Goal: Contribute content: Contribute content

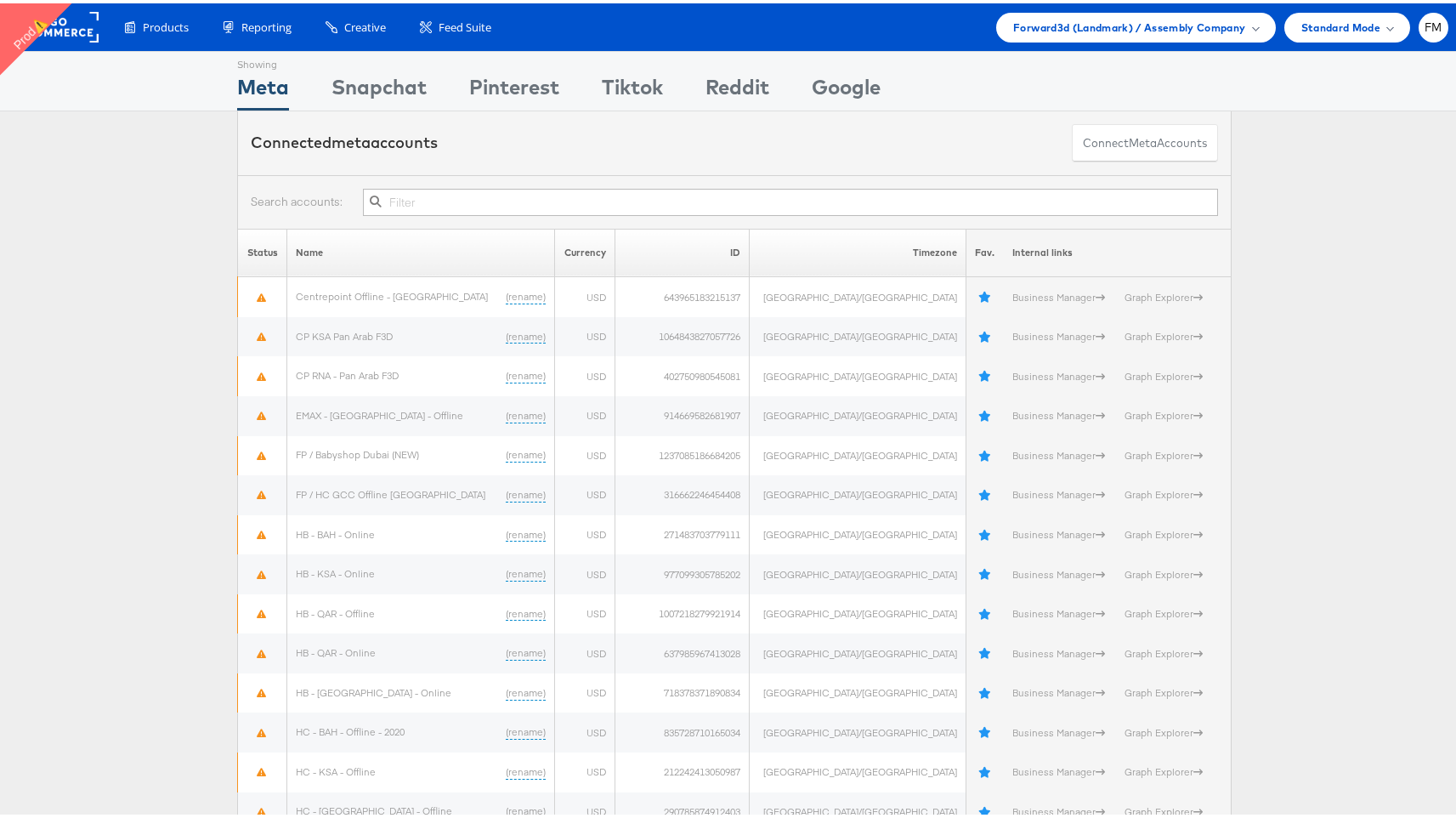
click at [1162, 8] on div "Products Product Catalogs Enhance Your Product Catalog, Map Them to Publishers,…" at bounding box center [735, 24] width 1469 height 48
click at [1170, 22] on span "Forward3d (Landmark) / Assembly Company" at bounding box center [1129, 24] width 232 height 18
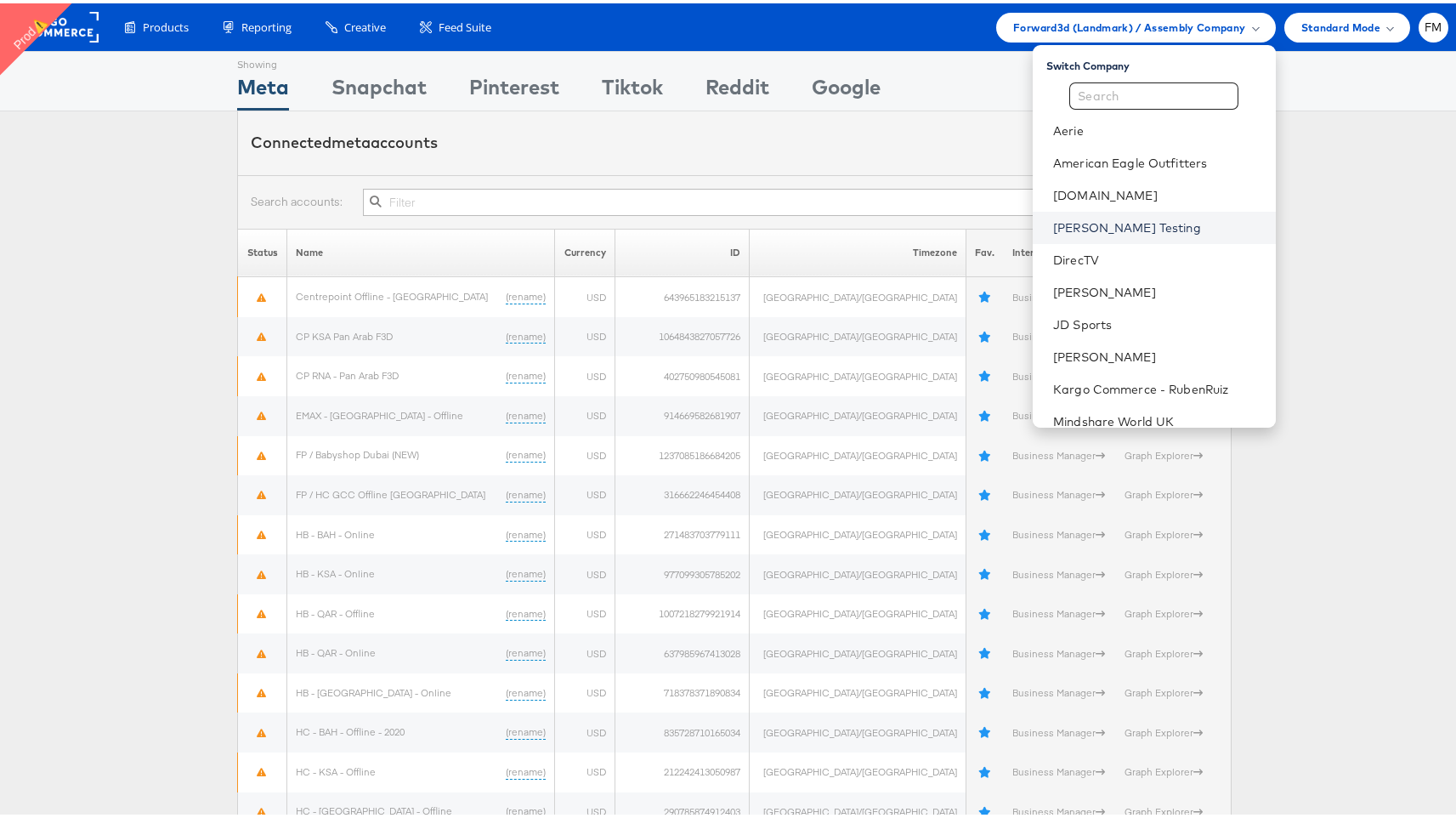
click at [1145, 216] on link "[PERSON_NAME] Testing" at bounding box center [1158, 224] width 209 height 17
click at [1149, 229] on link "[PERSON_NAME] Testing" at bounding box center [1158, 224] width 209 height 17
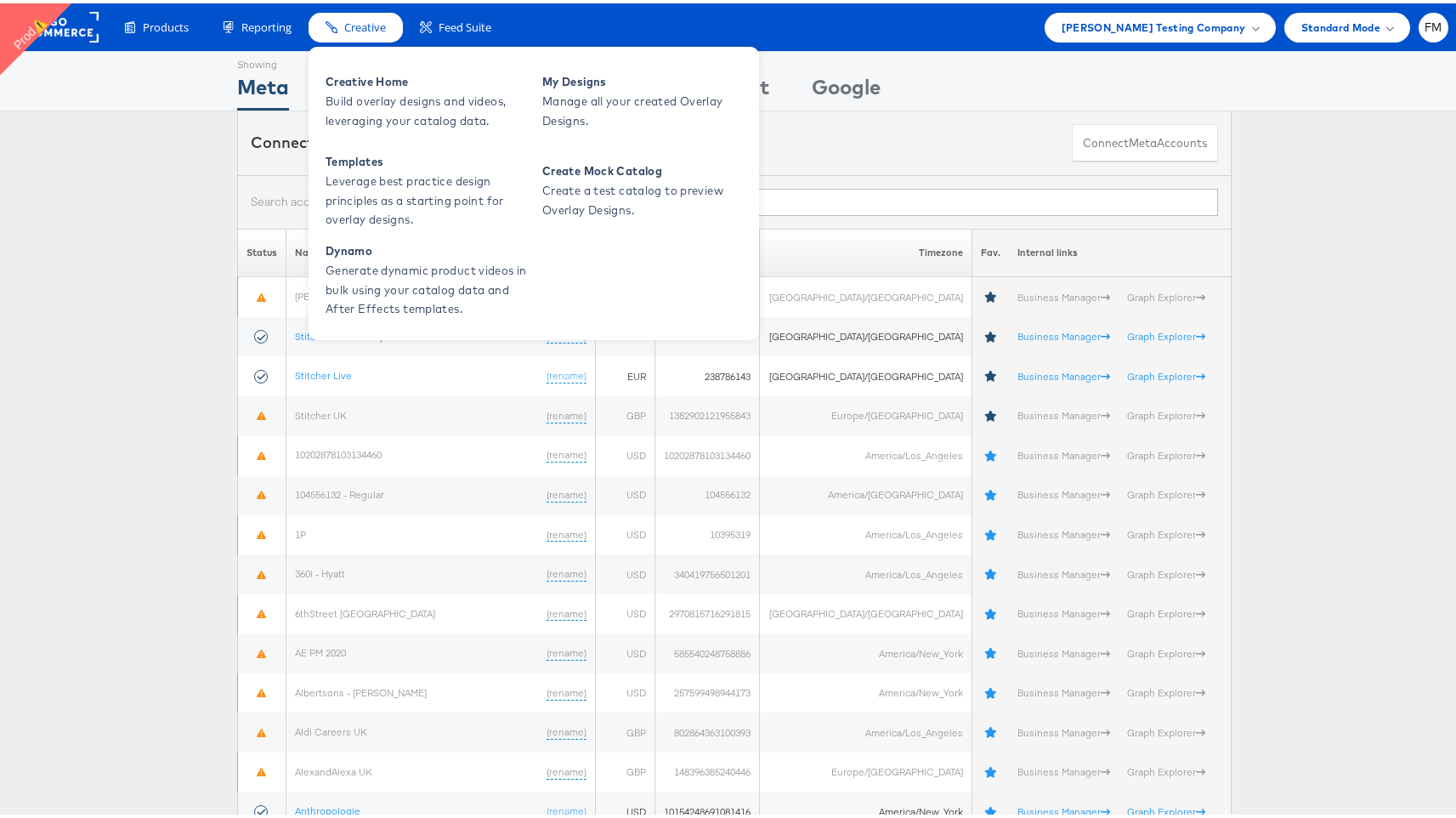
click at [378, 29] on span "Creative" at bounding box center [364, 24] width 41 height 16
click at [417, 102] on span "Build overlay designs and videos, leveraging your catalog data." at bounding box center [427, 107] width 204 height 39
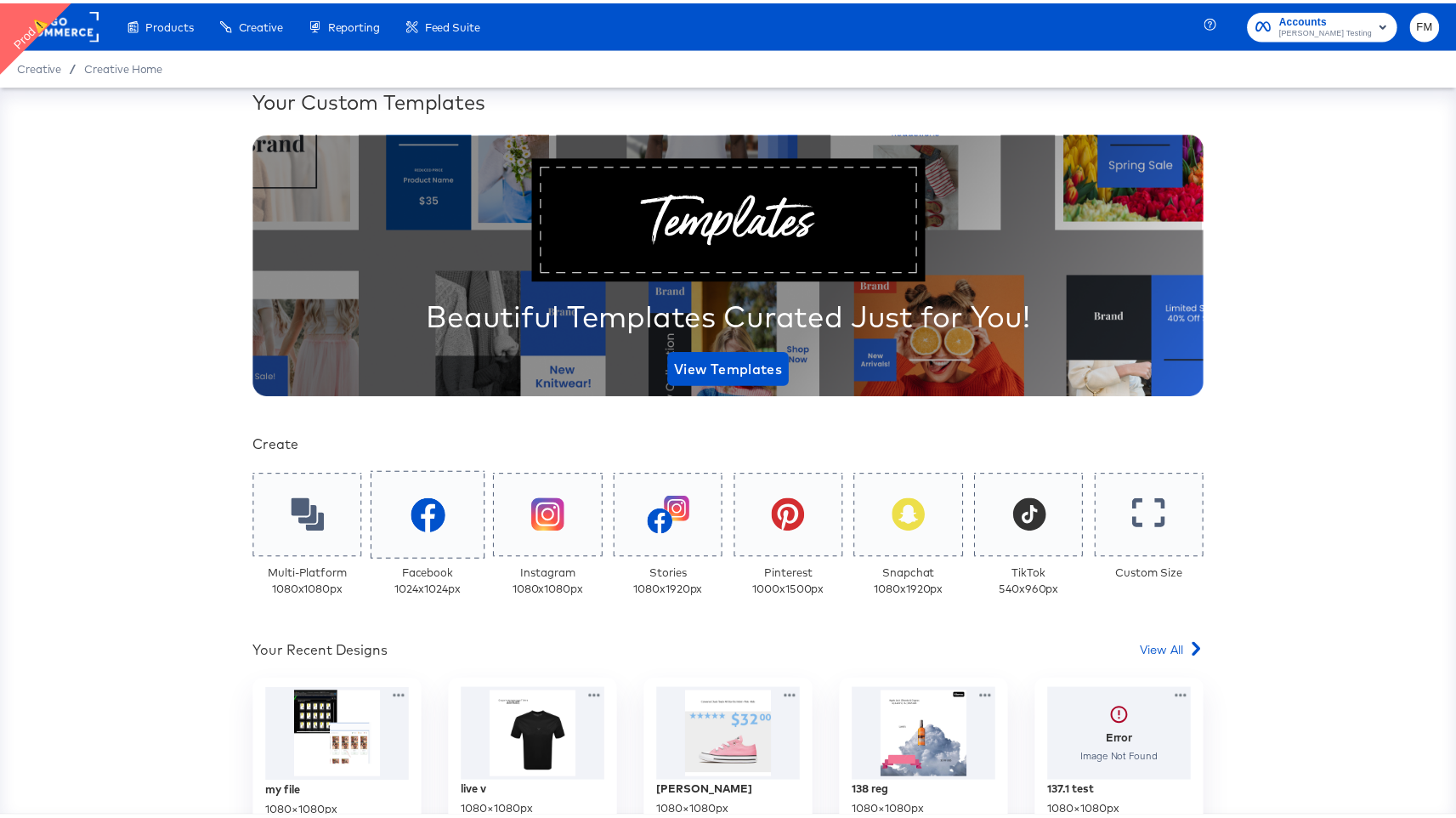
scroll to position [359, 0]
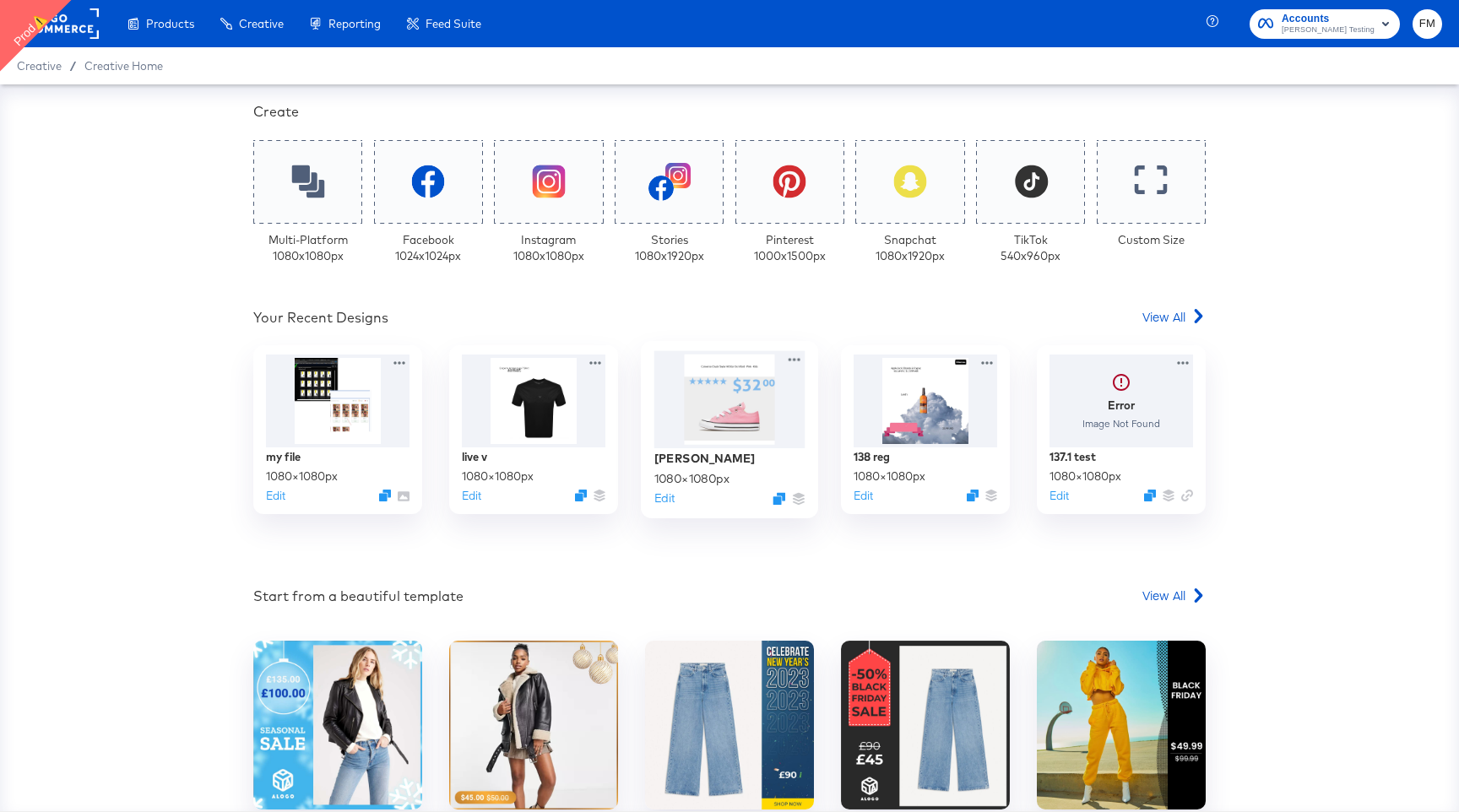
click at [782, 438] on div at bounding box center [730, 399] width 151 height 97
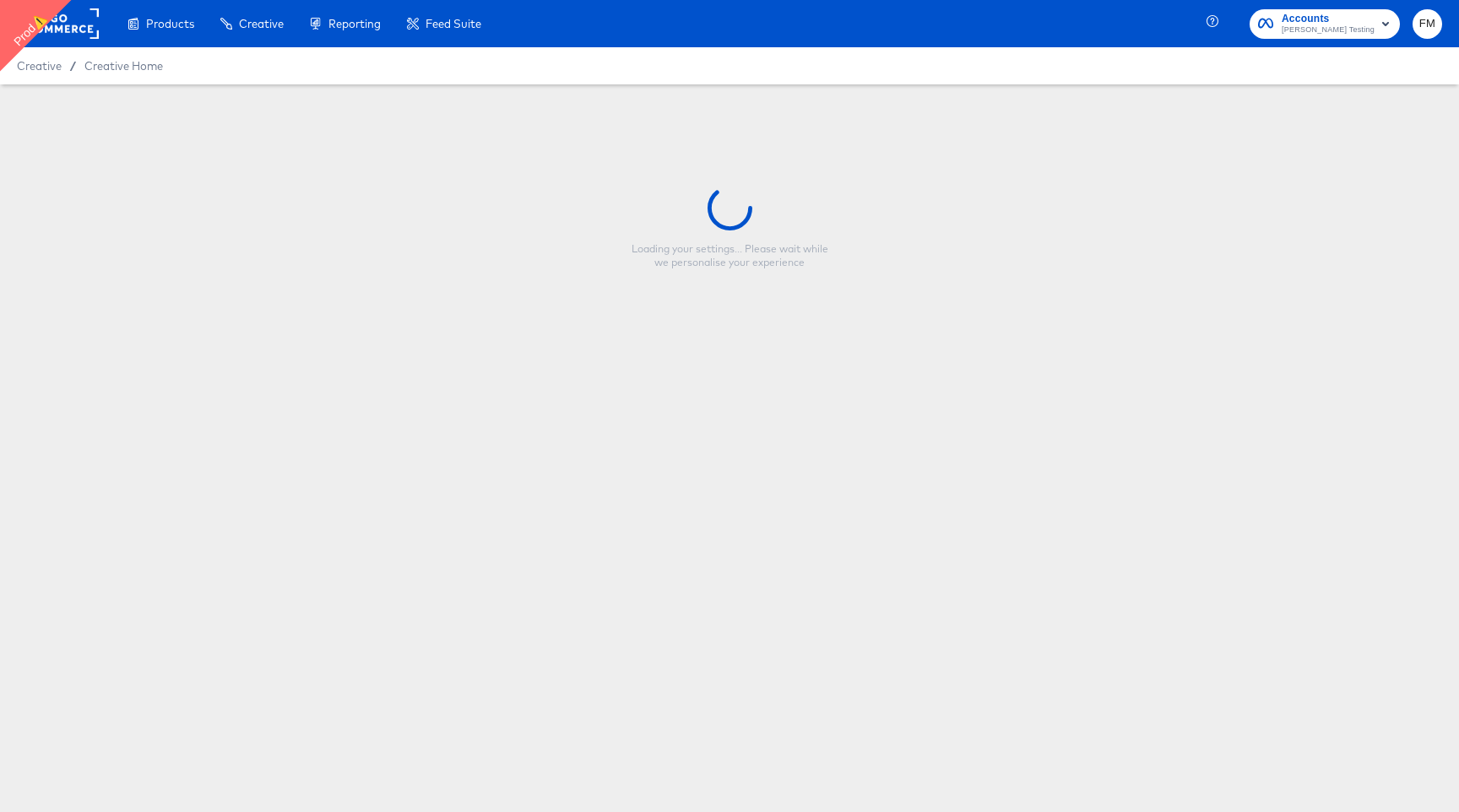
type input "fran"
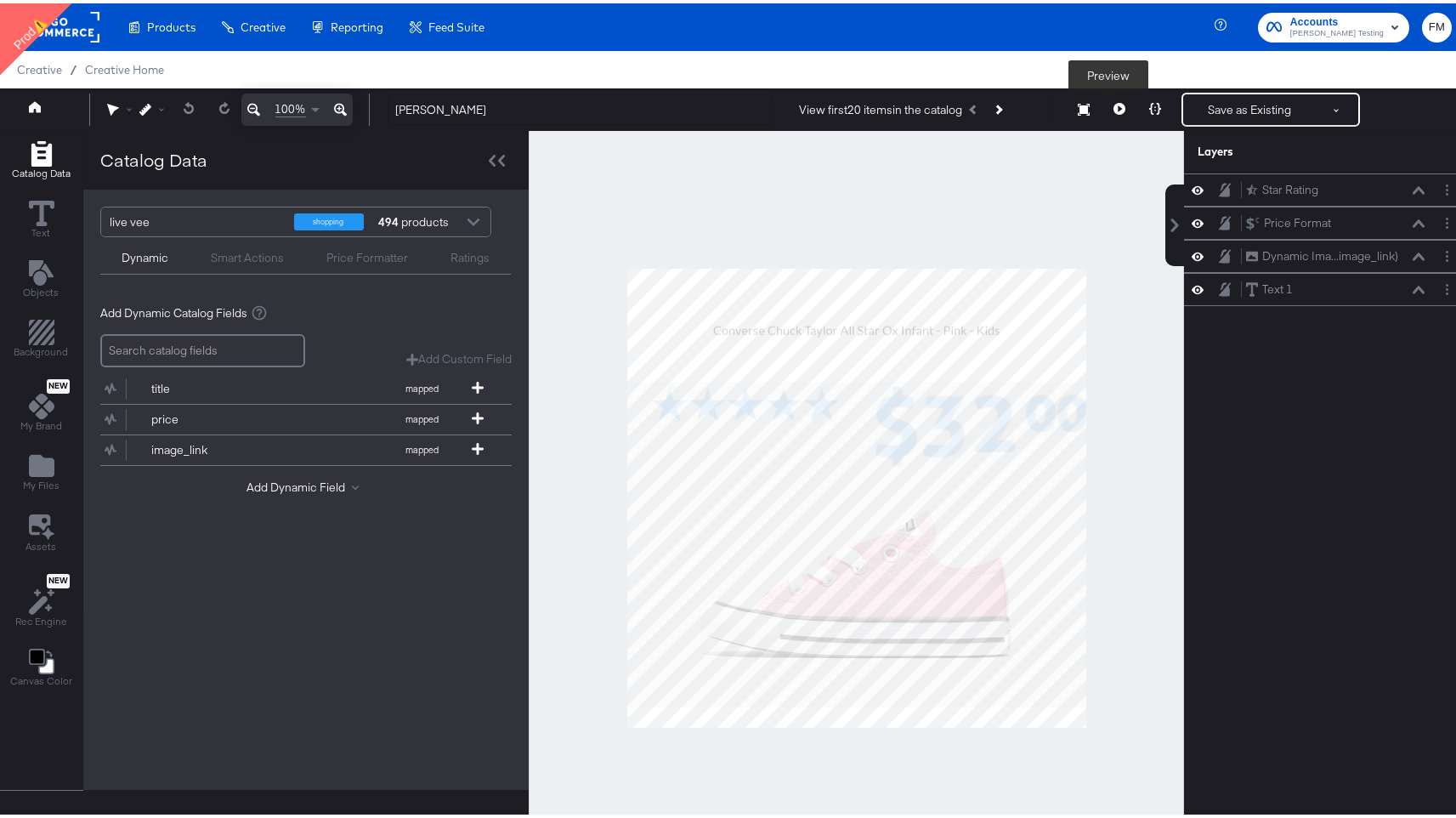
click at [1116, 108] on button at bounding box center [1119, 106] width 35 height 34
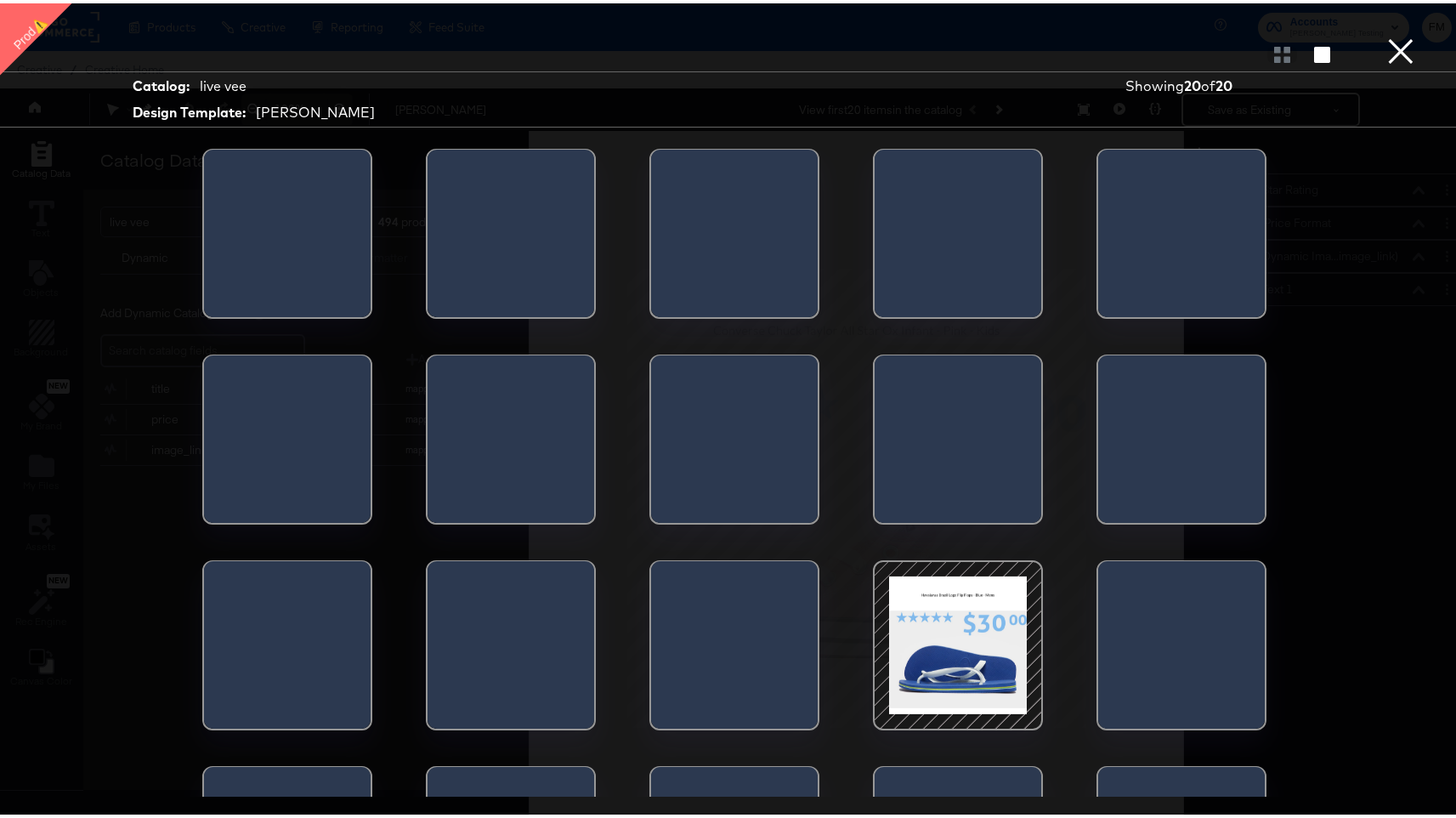
click at [1216, 80] on strong "20" at bounding box center [1224, 82] width 17 height 17
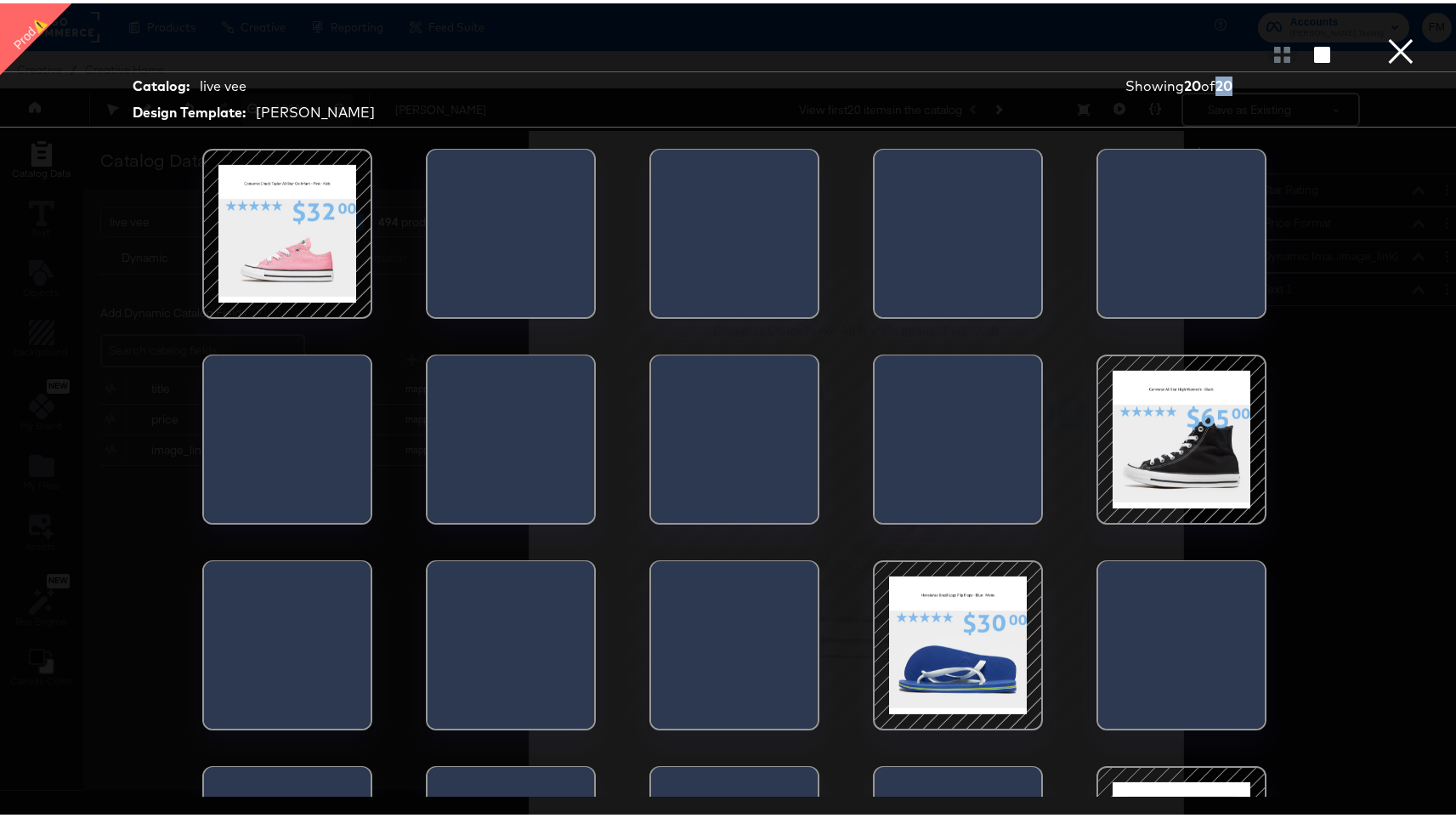
click at [1216, 80] on strong "20" at bounding box center [1224, 82] width 17 height 17
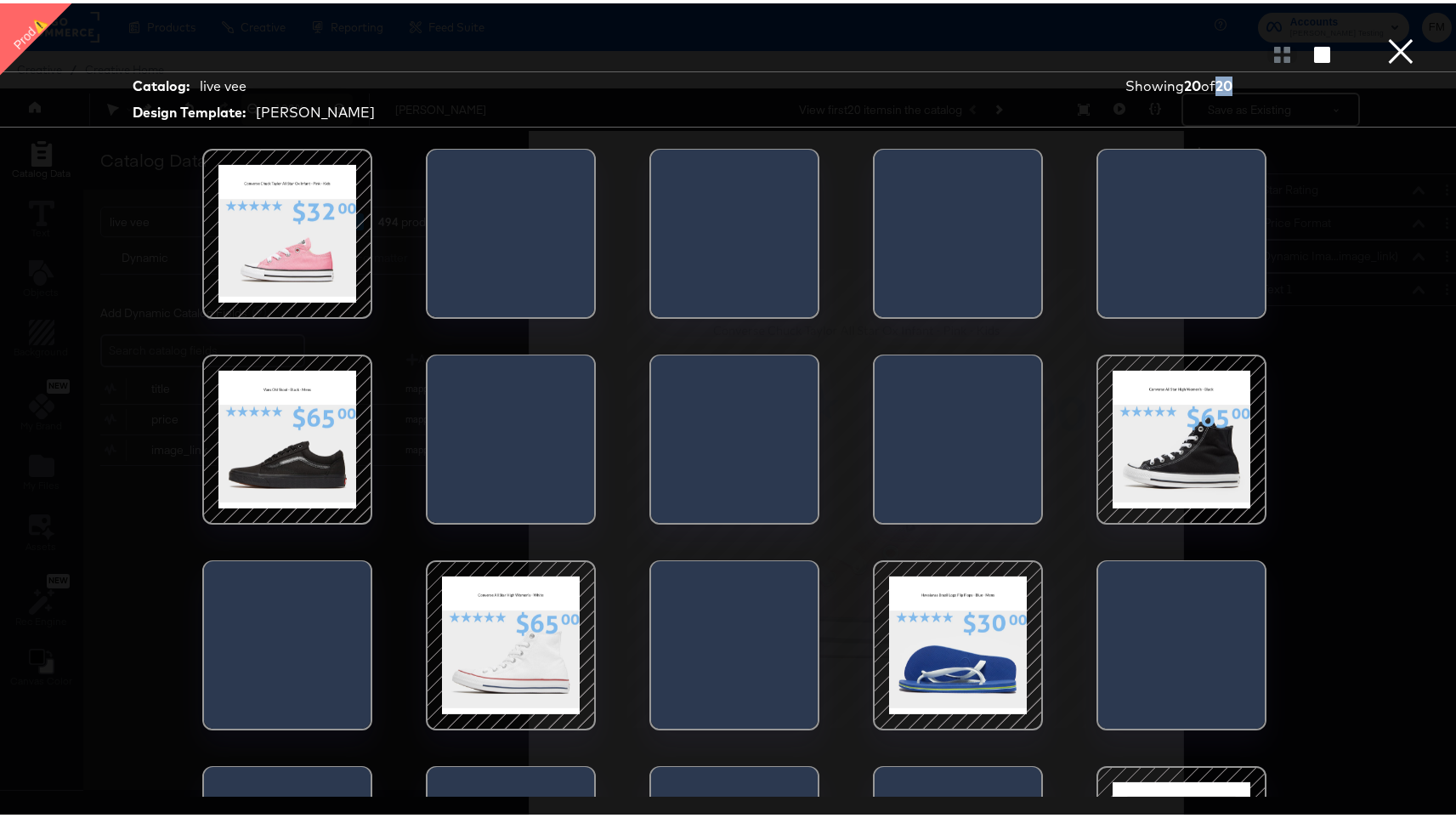
click at [1403, 34] on button "×" at bounding box center [1401, 17] width 34 height 34
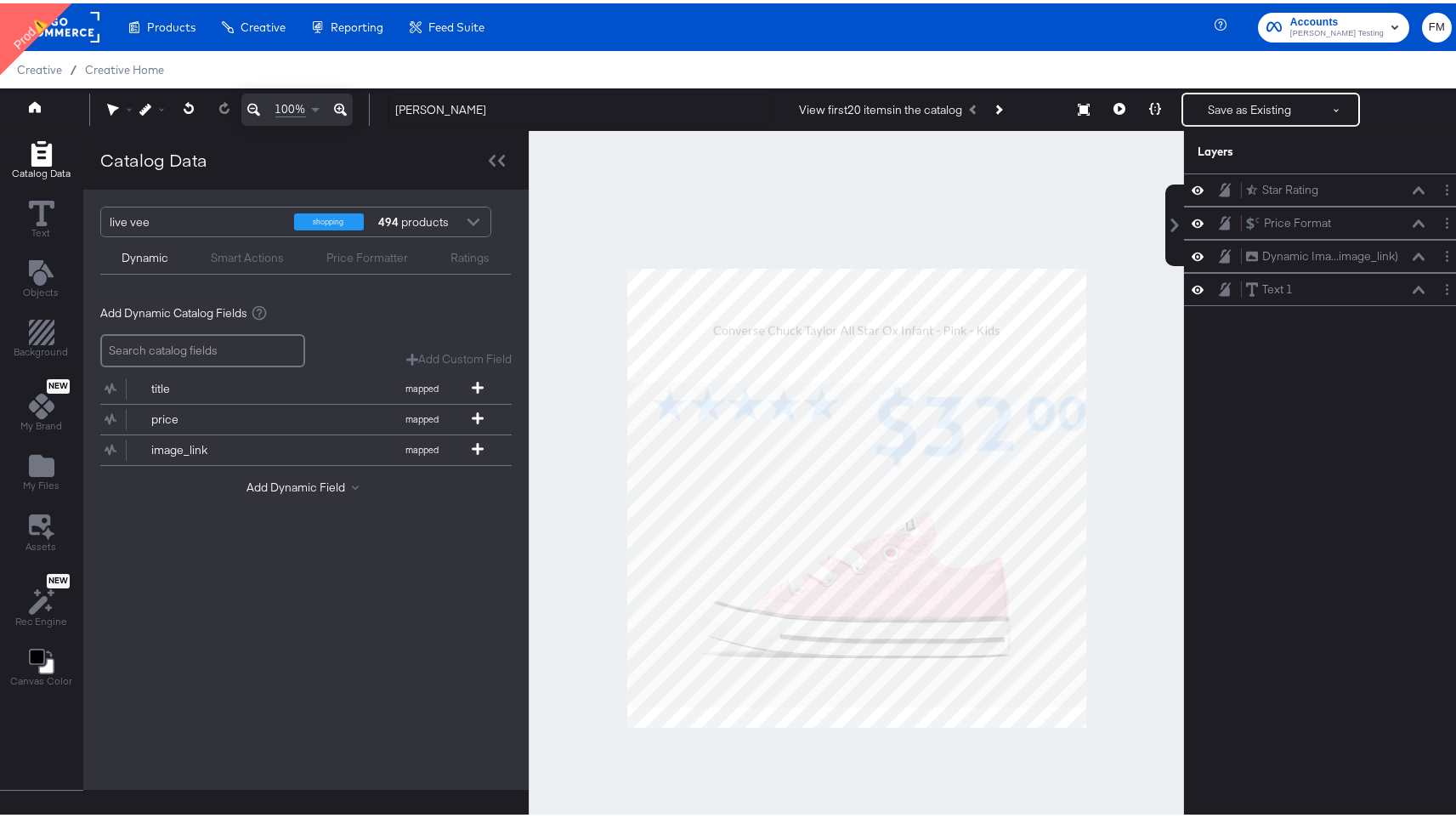
click at [427, 210] on div "494 products" at bounding box center [401, 218] width 51 height 29
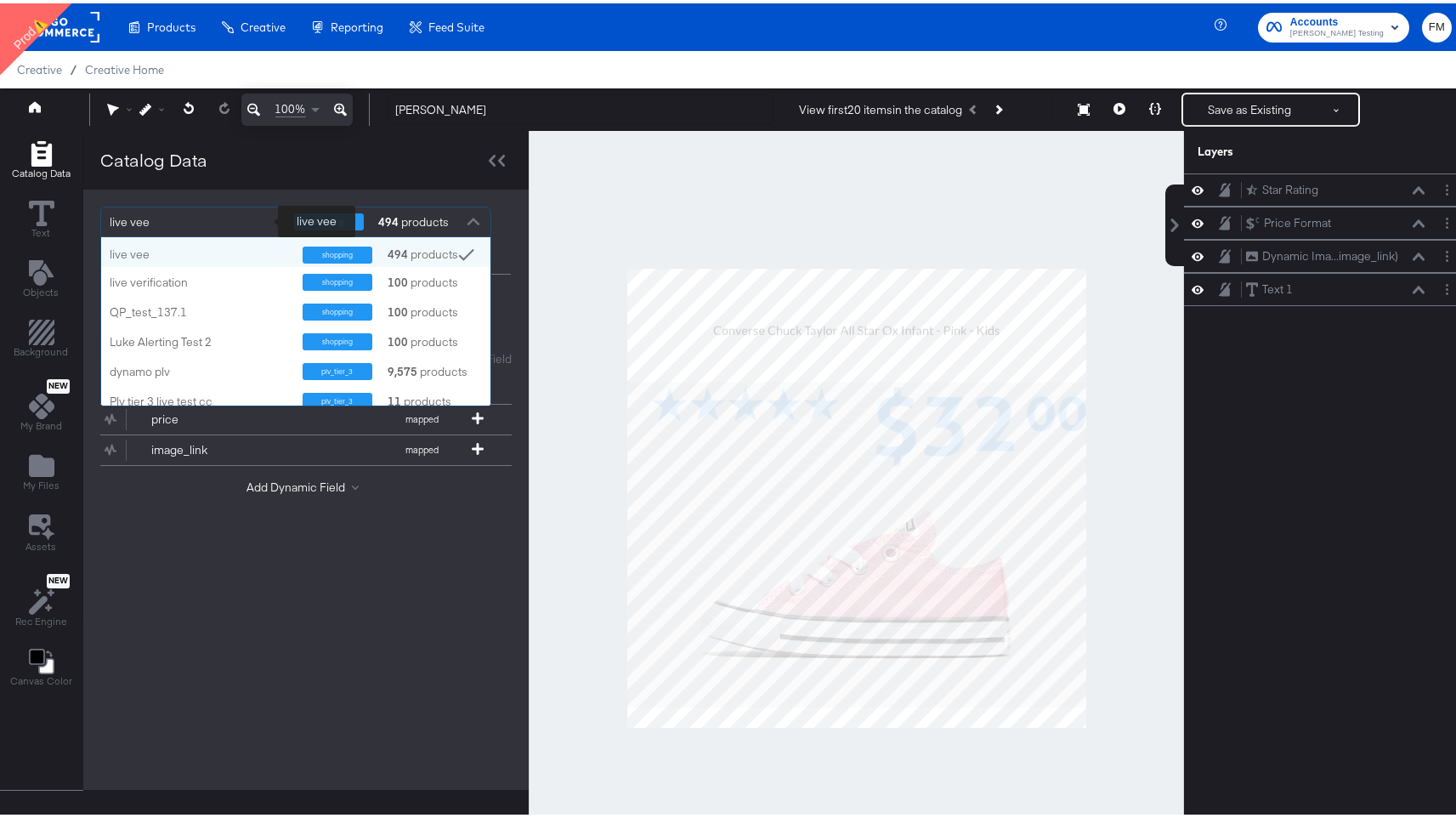
click at [186, 215] on div "live vee" at bounding box center [194, 218] width 171 height 29
click at [148, 219] on div "live vee" at bounding box center [194, 218] width 171 height 29
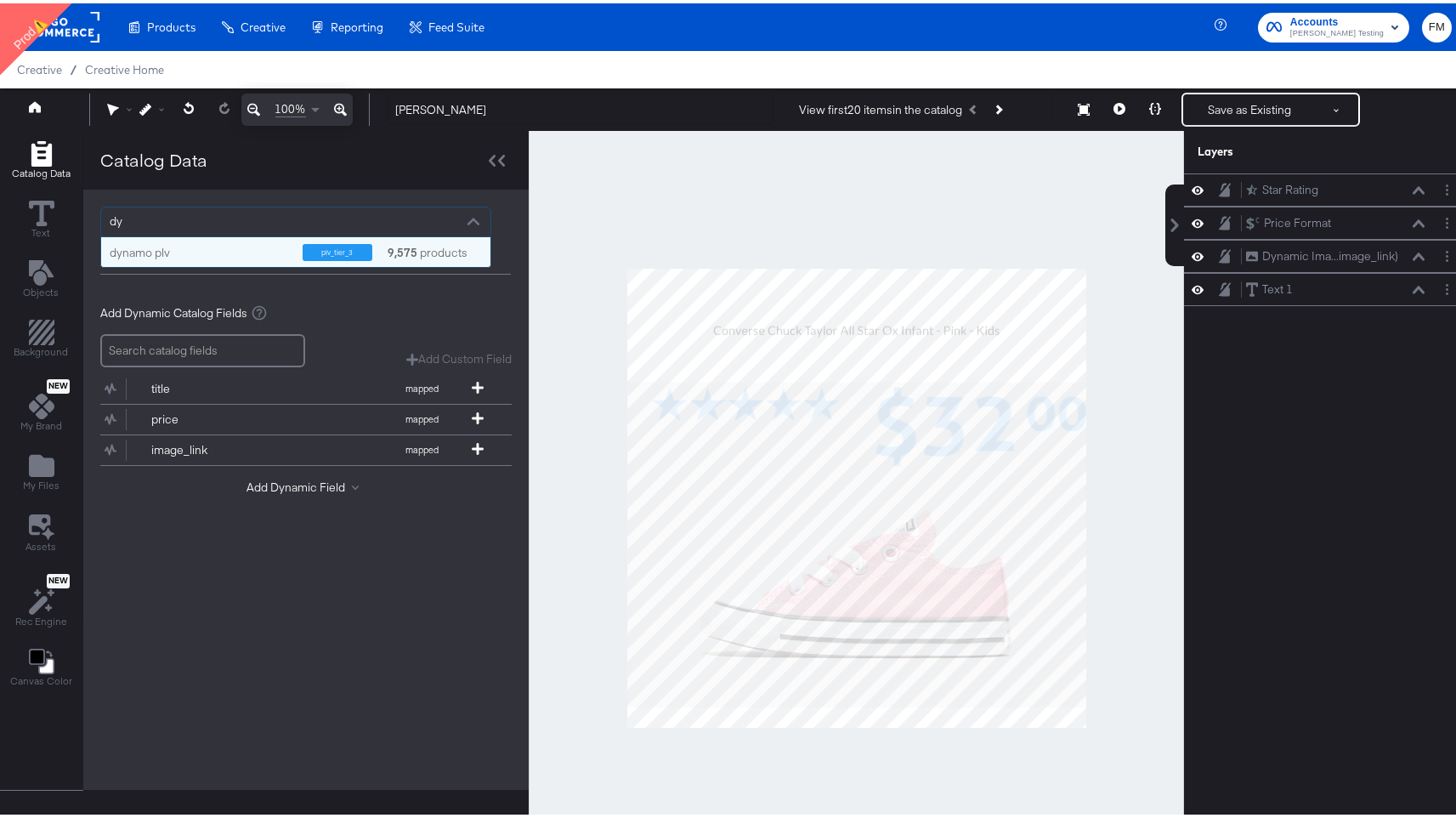
type input "d"
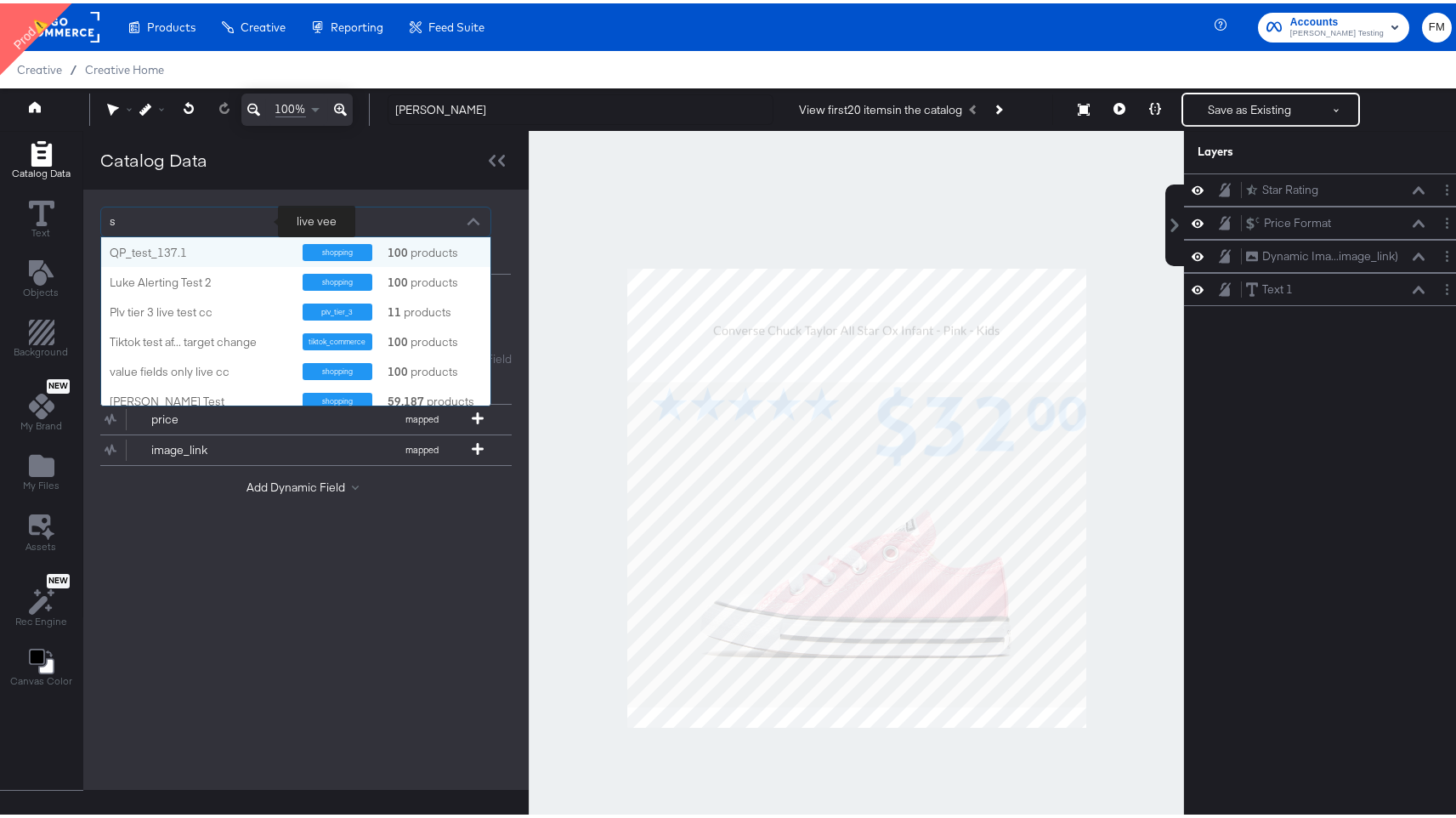
type input "sm"
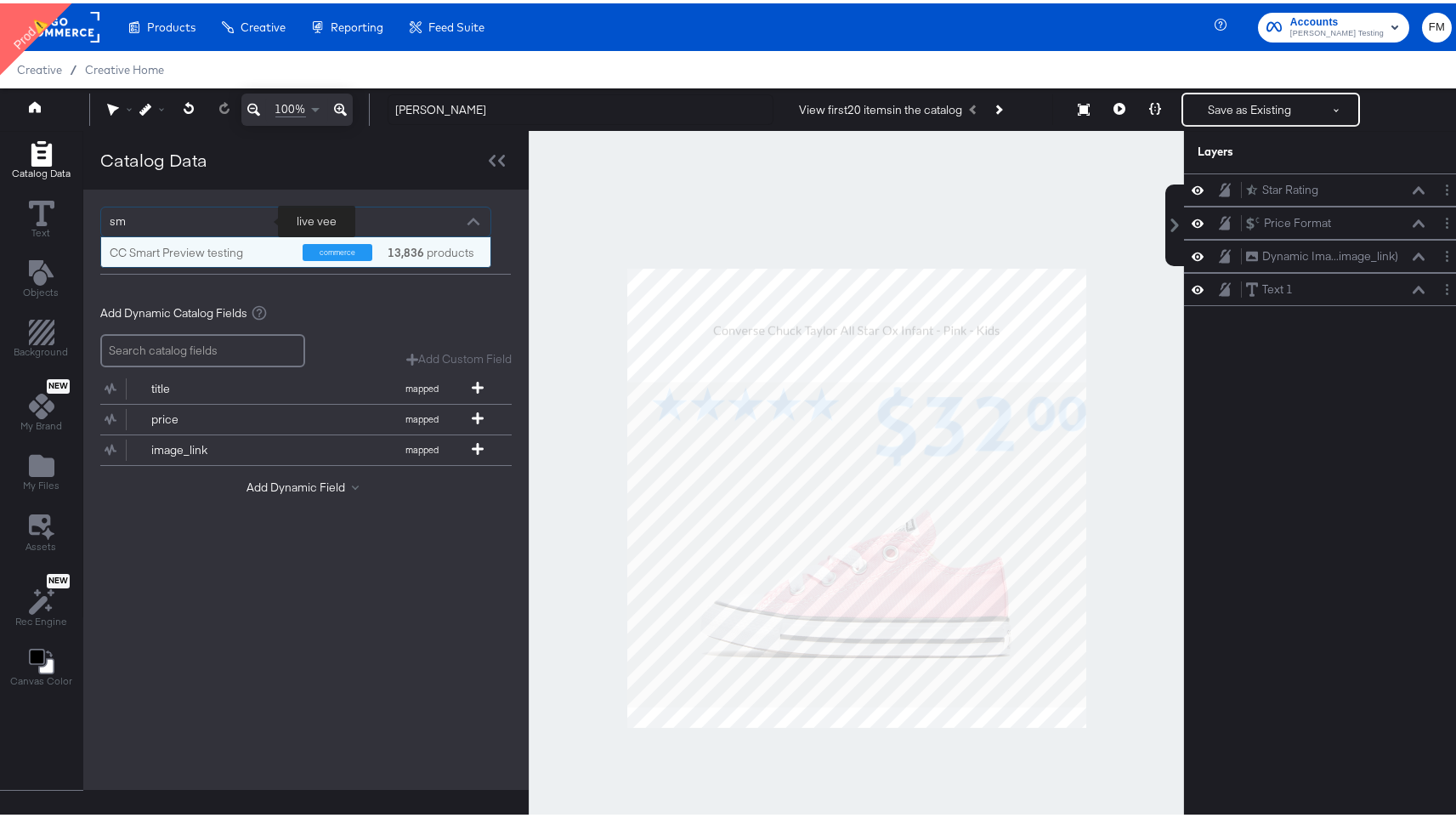
scroll to position [17, 376]
click at [144, 253] on div "CC Smart Preview testing" at bounding box center [199, 249] width 180 height 16
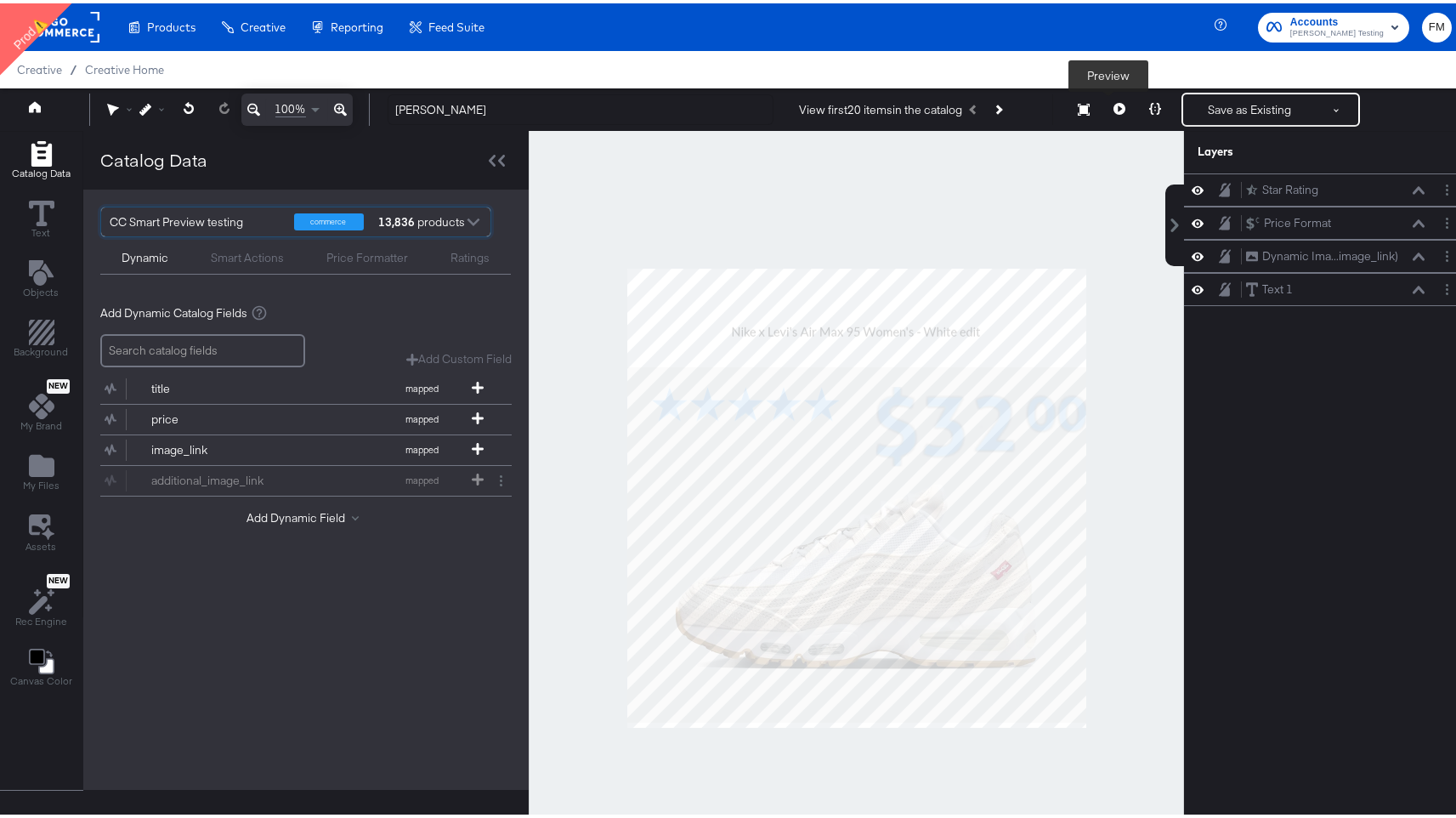
click at [1102, 112] on button at bounding box center [1119, 106] width 35 height 34
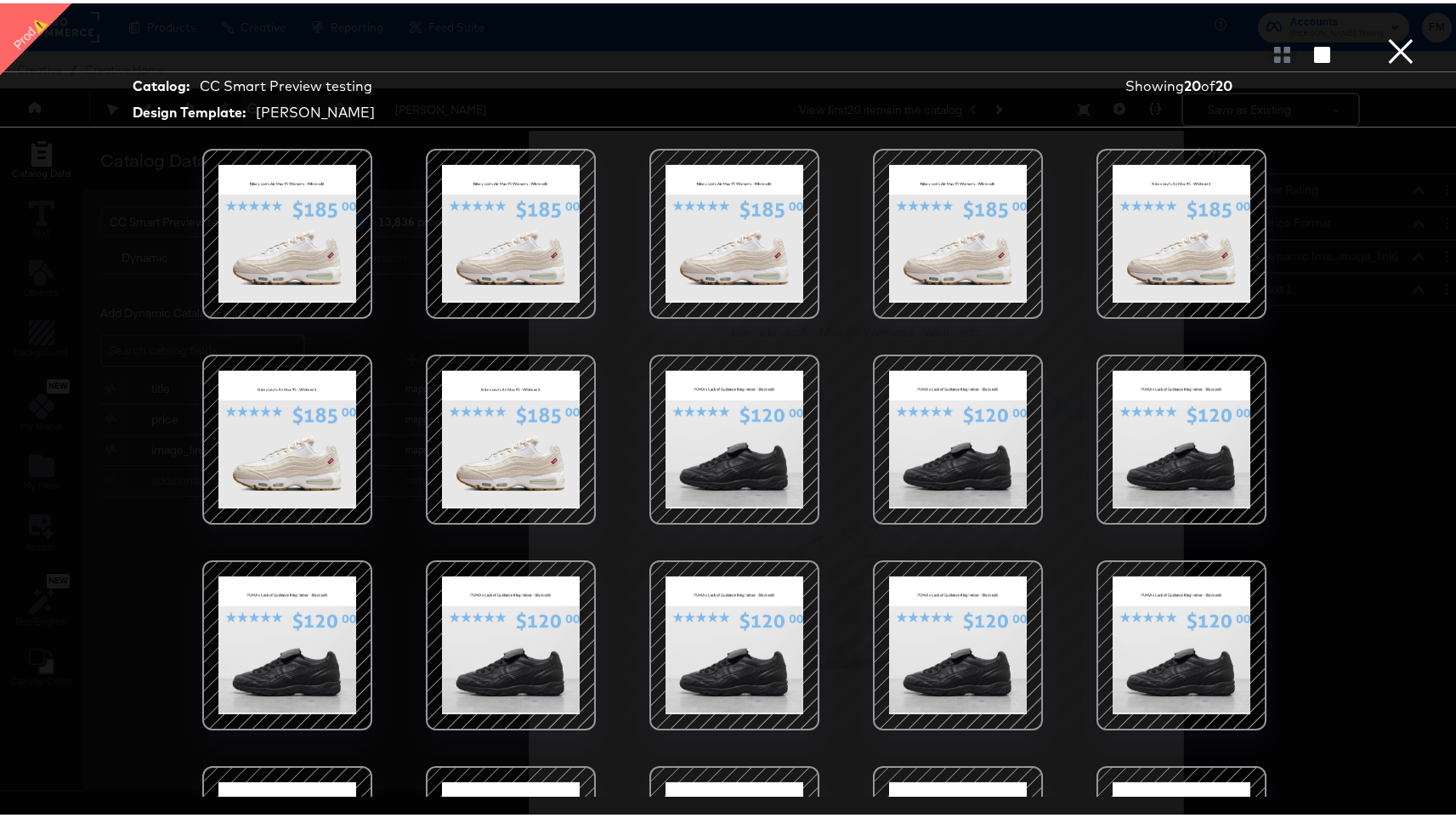
click at [1384, 34] on button "×" at bounding box center [1401, 17] width 34 height 34
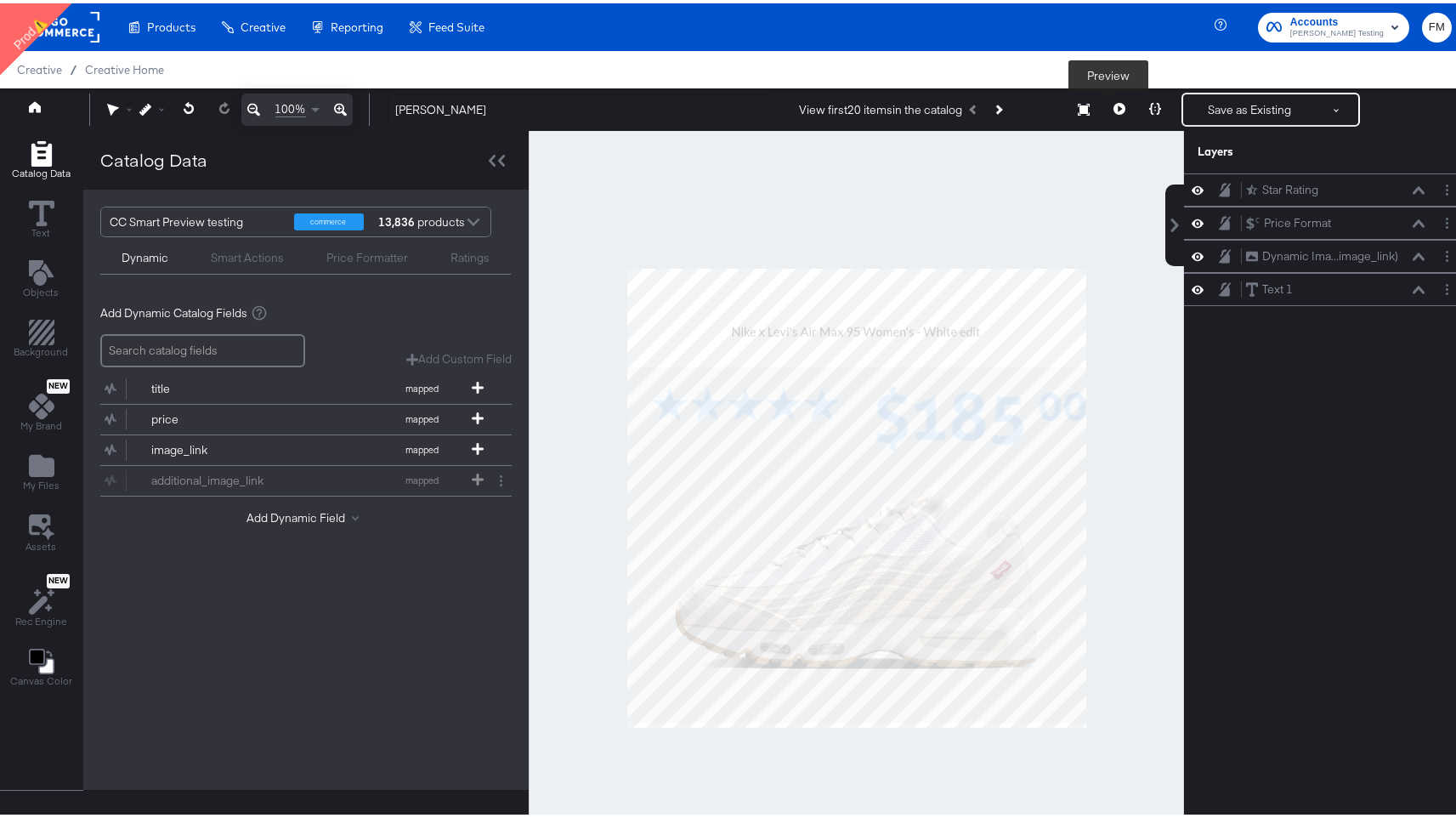
click at [1102, 106] on button at bounding box center [1119, 106] width 35 height 34
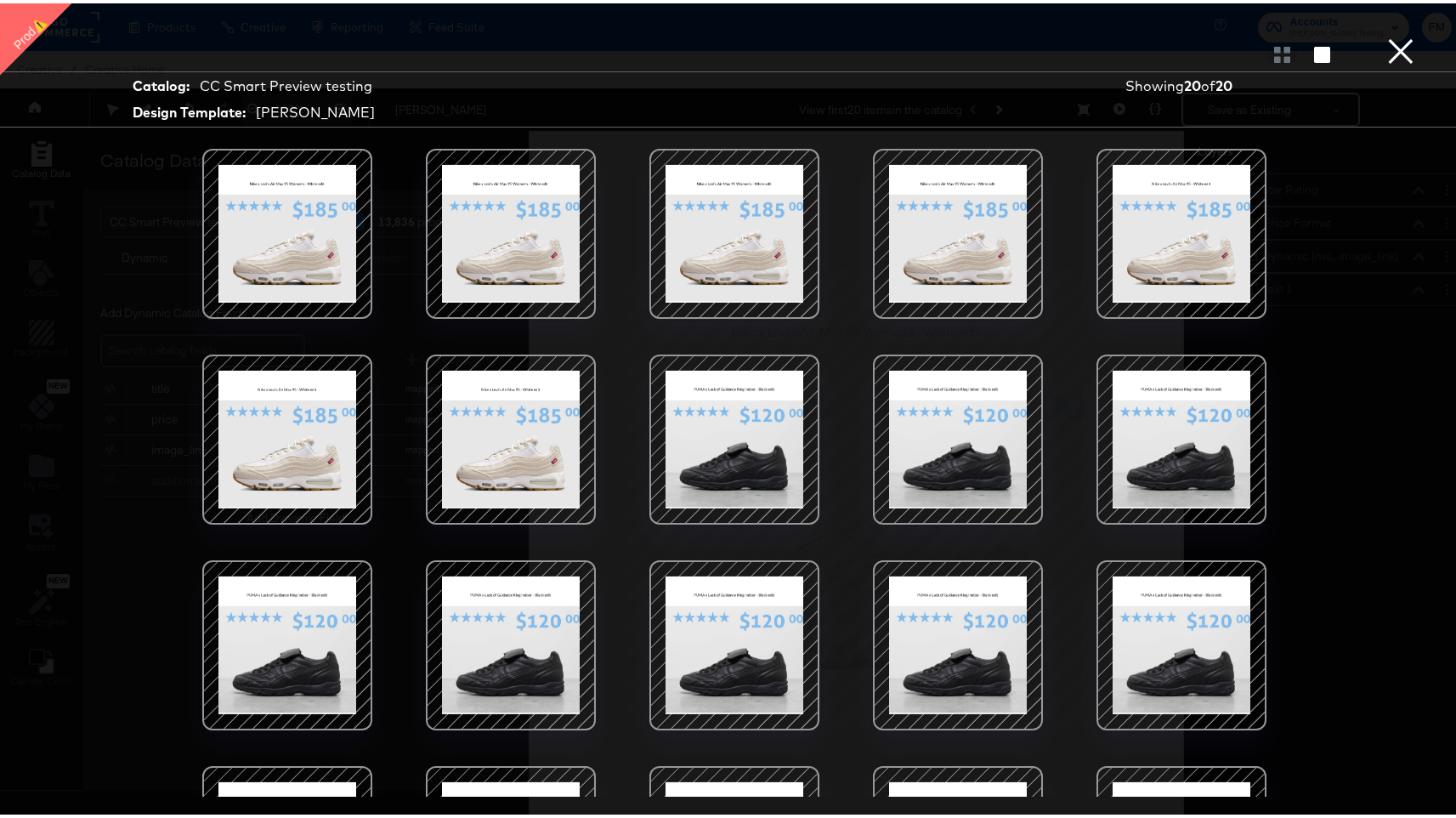
click at [1369, 57] on div "Gallery View" at bounding box center [735, 52] width 1469 height 34
click at [1385, 34] on button "×" at bounding box center [1401, 17] width 34 height 34
